Goal: Information Seeking & Learning: Learn about a topic

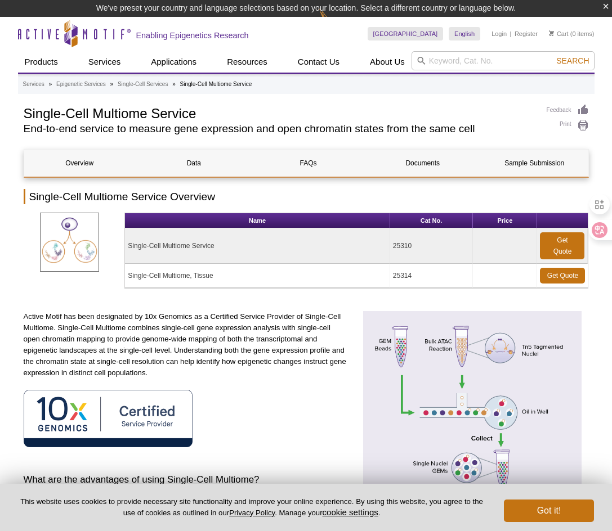
click at [252, 453] on div "Active Motif has been designated by 10x Genomics as a Certified Service Provide…" at bounding box center [186, 478] width 325 height 334
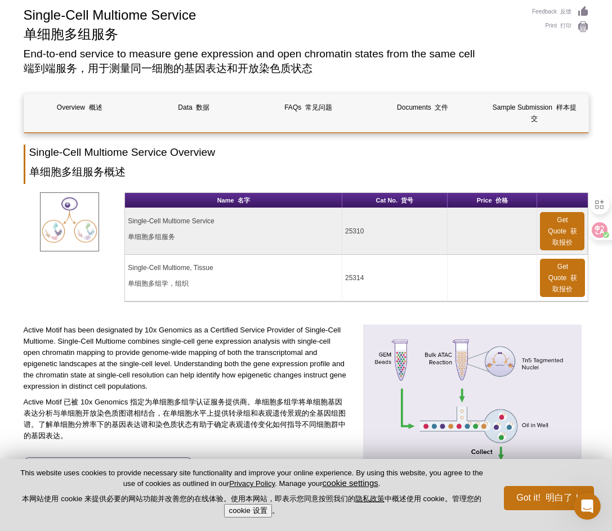
scroll to position [122, 0]
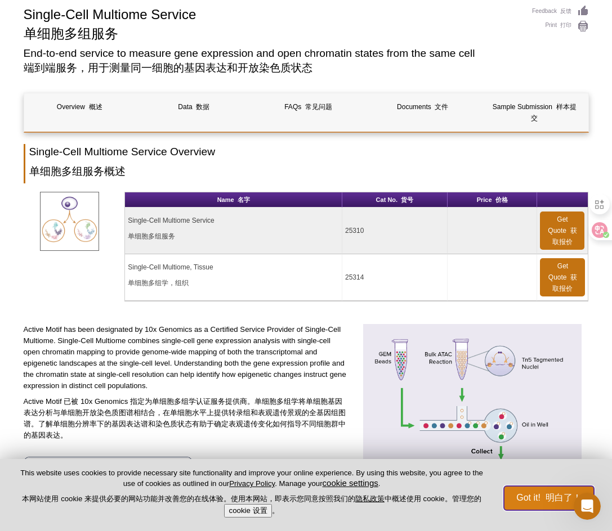
click at [551, 504] on button "Got it! 明白了！" at bounding box center [549, 498] width 90 height 24
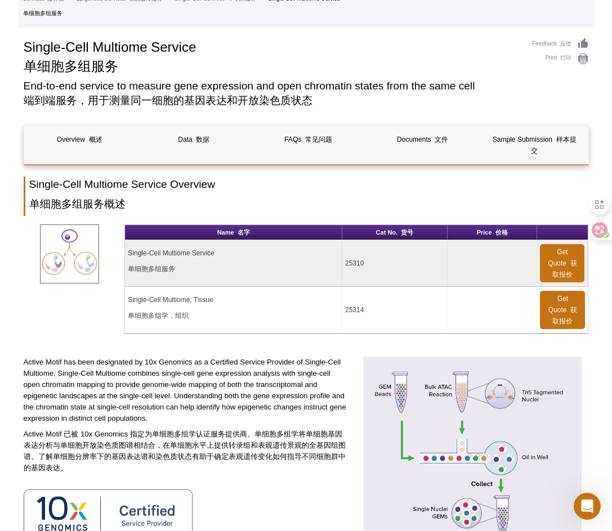
scroll to position [81, 0]
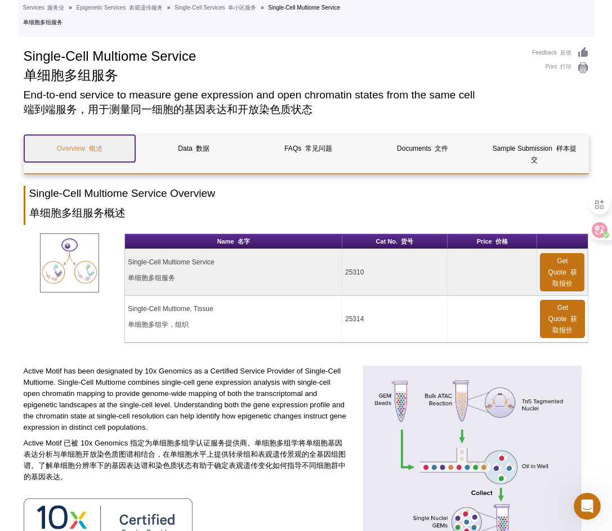
click at [79, 137] on link "Overview 概述" at bounding box center [79, 148] width 111 height 27
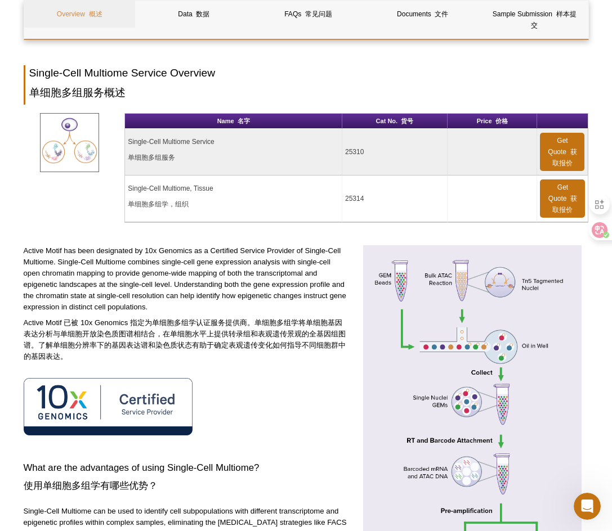
scroll to position [169, 0]
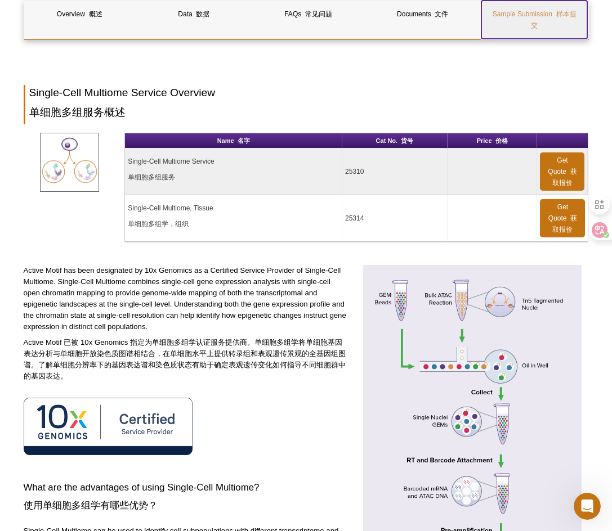
click at [544, 15] on link "Sample Submission 样本提交" at bounding box center [534, 20] width 106 height 38
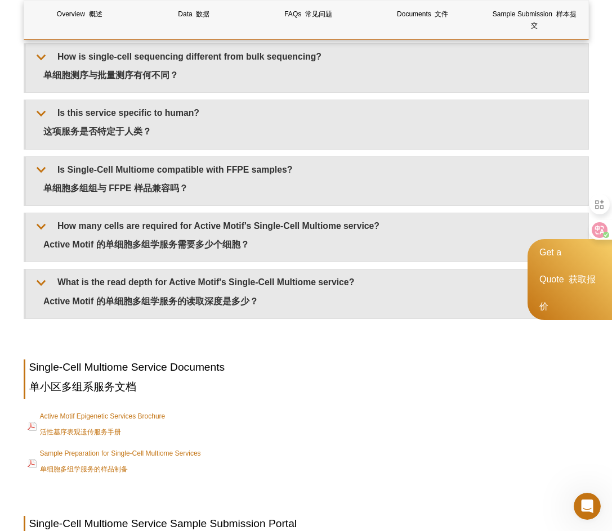
scroll to position [1978, 0]
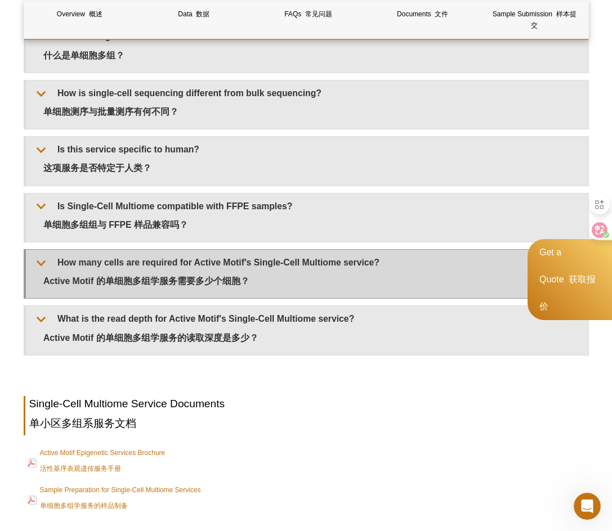
click at [199, 250] on summary "How many cells are required for Active Motif's Single-Cell Multiome service?​ A…" at bounding box center [307, 274] width 562 height 48
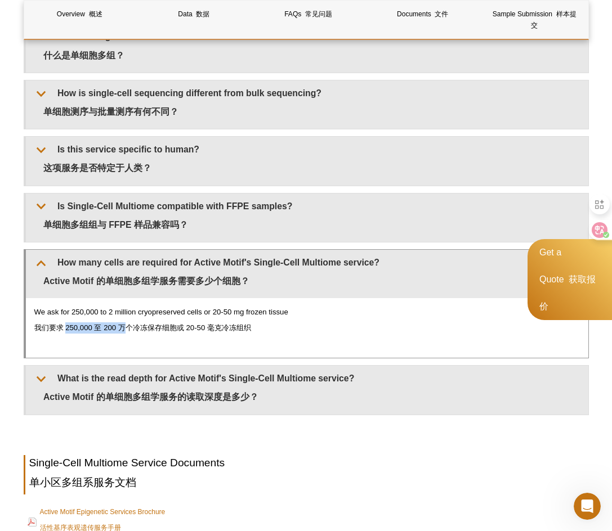
drag, startPoint x: 65, startPoint y: 289, endPoint x: 127, endPoint y: 291, distance: 61.4
click at [127, 324] on font "我们要求 250,000 至 200 万个冷冻保存细胞或 20-50 毫克冷冻组织" at bounding box center [142, 328] width 217 height 8
click at [118, 303] on div "We ask for 250,000 to 2 million cryopreserved cells or 20-50 mg frozen tissue​ …" at bounding box center [307, 328] width 562 height 60
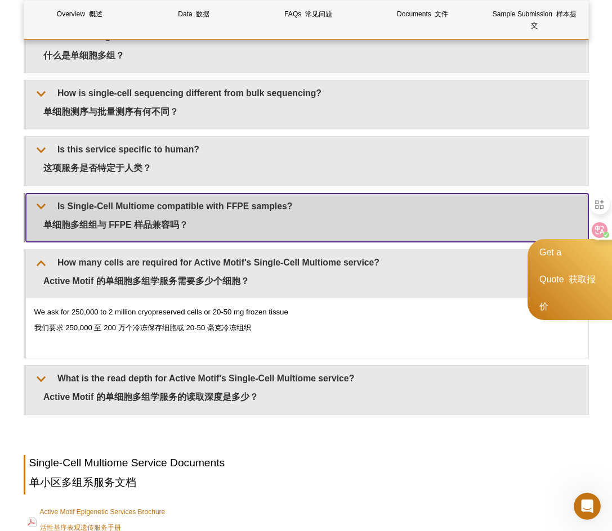
click at [123, 194] on summary "Is Single-Cell Multiome compatible with FFPE samples?​ 单细胞多组组与 FFPE 样品兼容吗？" at bounding box center [307, 218] width 562 height 48
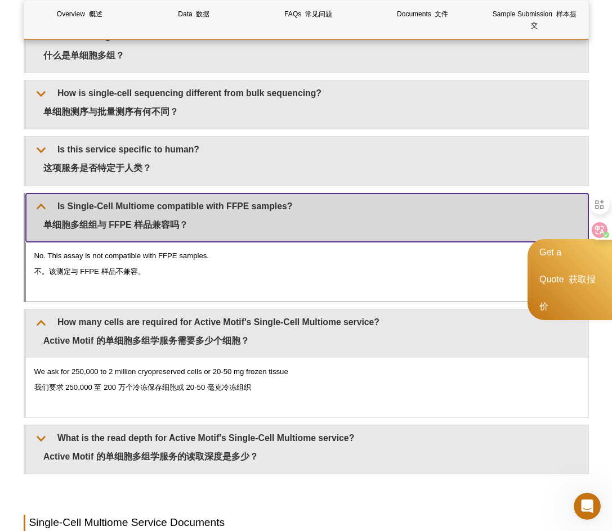
click at [123, 194] on summary "Is Single-Cell Multiome compatible with FFPE samples?​ 单细胞多组组与 FFPE 样品兼容吗？" at bounding box center [307, 218] width 562 height 48
